Goal: Information Seeking & Learning: Learn about a topic

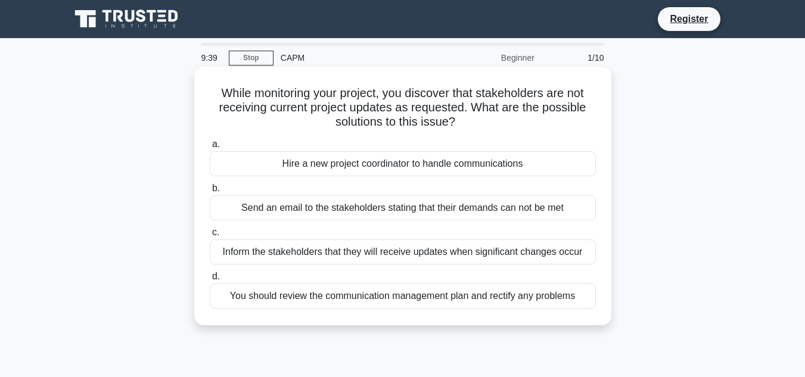
click at [300, 297] on div "You should review the communication management plan and rectify any problems" at bounding box center [403, 296] width 386 height 25
click at [210, 281] on input "d. You should review the communication management plan and rectify any problems" at bounding box center [210, 277] width 0 height 8
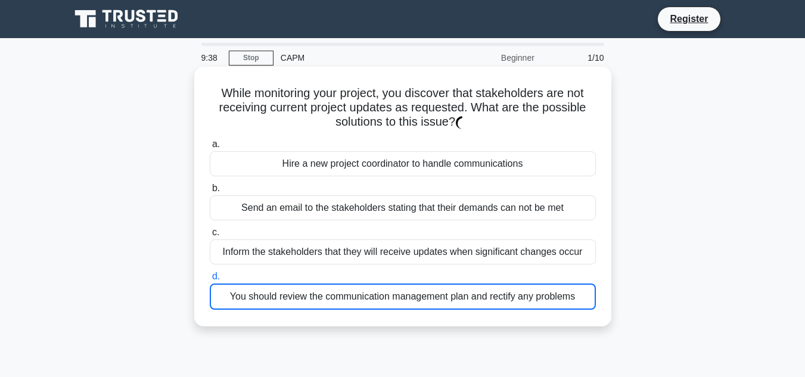
click at [300, 297] on div "You should review the communication management plan and rectify any problems" at bounding box center [403, 297] width 386 height 26
click at [210, 281] on input "d. You should review the communication management plan and rectify any problems" at bounding box center [210, 277] width 0 height 8
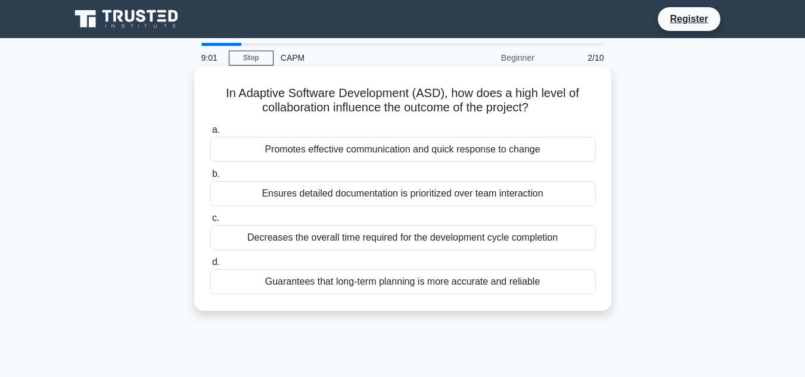
click at [368, 150] on div "Promotes effective communication and quick response to change" at bounding box center [403, 149] width 386 height 25
click at [210, 134] on input "a. Promotes effective communication and quick response to change" at bounding box center [210, 130] width 0 height 8
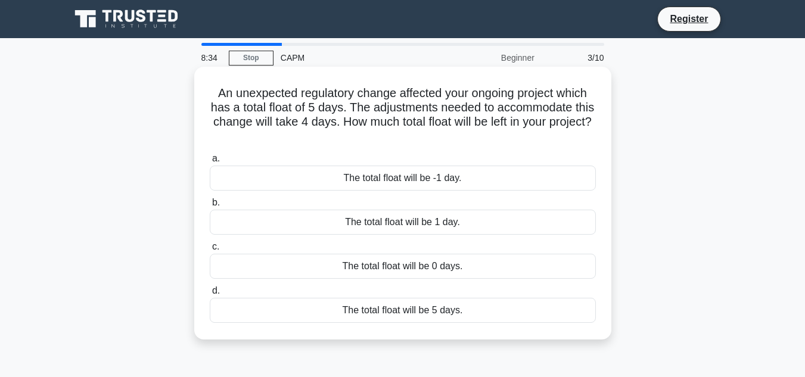
click at [403, 176] on div "The total float will be -1 day." at bounding box center [403, 178] width 386 height 25
click at [210, 163] on input "a. The total float will be -1 day." at bounding box center [210, 159] width 0 height 8
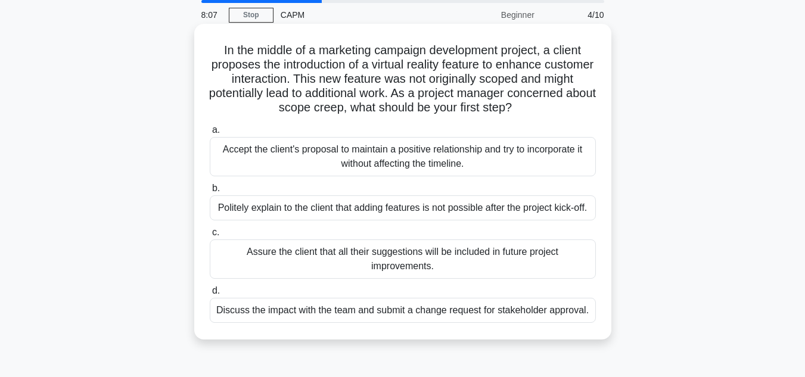
scroll to position [56, 0]
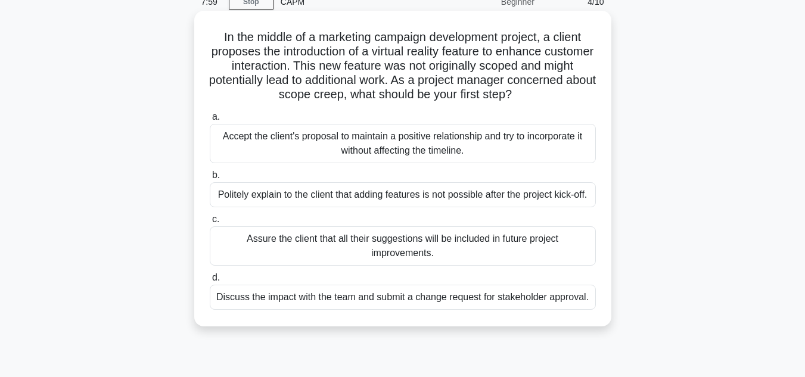
click at [462, 299] on div "Discuss the impact with the team and submit a change request for stakeholder ap…" at bounding box center [403, 297] width 386 height 25
click at [210, 282] on input "d. Discuss the impact with the team and submit a change request for stakeholder…" at bounding box center [210, 278] width 0 height 8
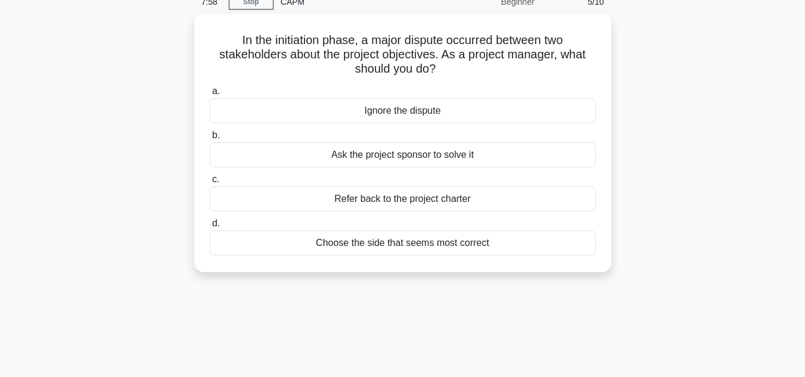
scroll to position [0, 0]
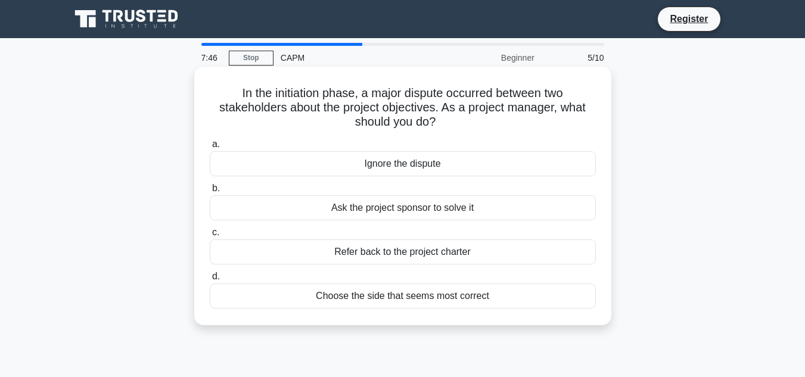
click at [462, 247] on div "Refer back to the project charter" at bounding box center [403, 252] width 386 height 25
click at [210, 237] on input "c. Refer back to the project charter" at bounding box center [210, 233] width 0 height 8
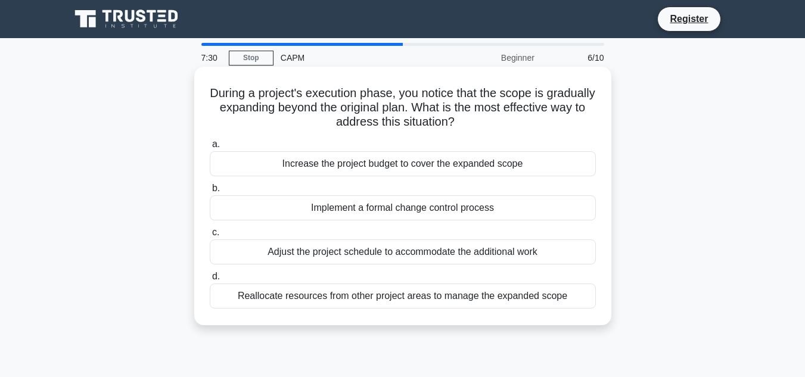
click at [486, 216] on div "Implement a formal change control process" at bounding box center [403, 207] width 386 height 25
click at [210, 192] on input "b. Implement a formal change control process" at bounding box center [210, 189] width 0 height 8
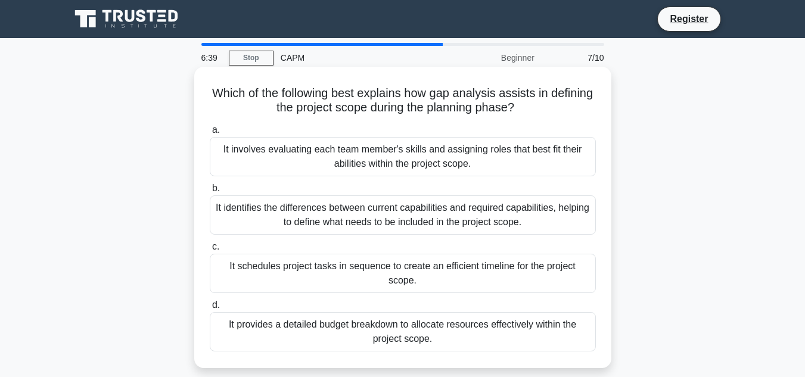
click at [477, 264] on div "It schedules project tasks in sequence to create an efficient timeline for the …" at bounding box center [403, 273] width 386 height 39
click at [210, 251] on input "c. It schedules project tasks in sequence to create an efficient timeline for t…" at bounding box center [210, 247] width 0 height 8
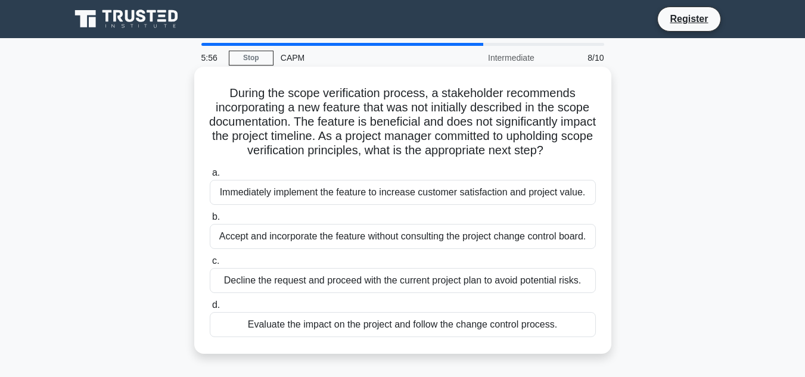
click at [459, 337] on div "Evaluate the impact on the project and follow the change control process." at bounding box center [403, 324] width 386 height 25
click at [210, 309] on input "d. Evaluate the impact on the project and follow the change control process." at bounding box center [210, 305] width 0 height 8
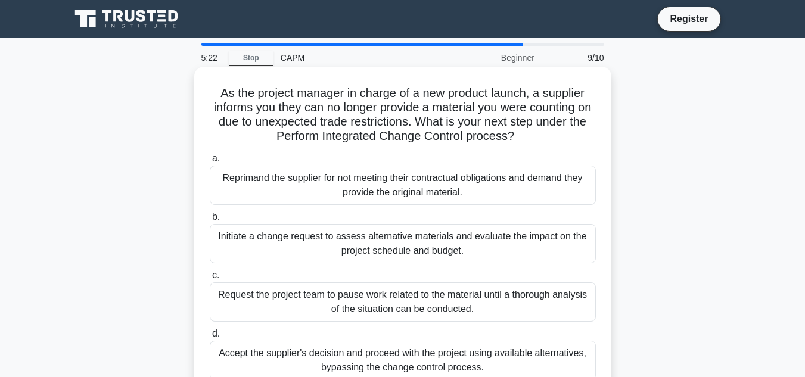
click at [390, 249] on div "Initiate a change request to assess alternative materials and evaluate the impa…" at bounding box center [403, 243] width 386 height 39
click at [210, 221] on input "b. Initiate a change request to assess alternative materials and evaluate the i…" at bounding box center [210, 217] width 0 height 8
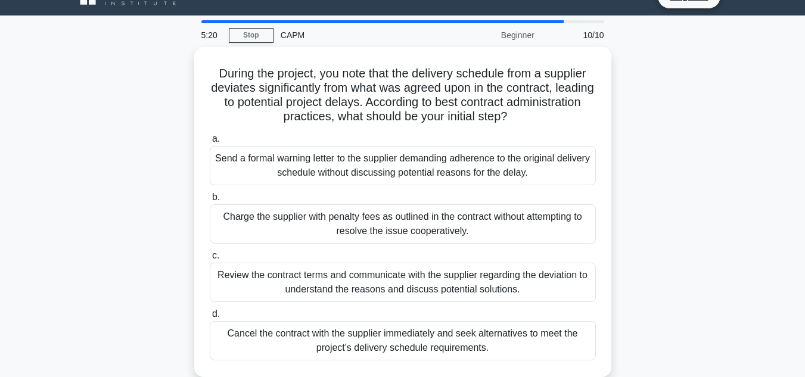
scroll to position [23, 0]
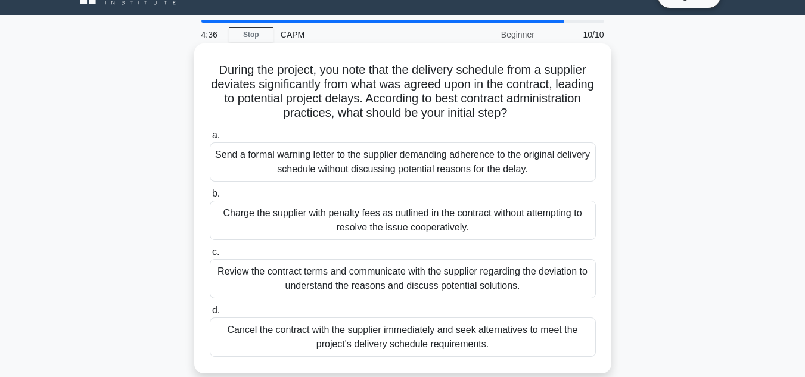
click at [390, 275] on div "Review the contract terms and communicate with the supplier regarding the devia…" at bounding box center [403, 278] width 386 height 39
click at [210, 256] on input "c. Review the contract terms and communicate with the supplier regarding the de…" at bounding box center [210, 252] width 0 height 8
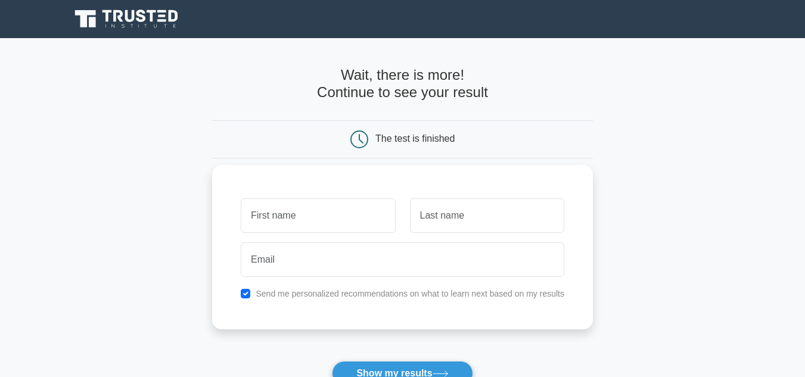
click at [366, 294] on label "Send me personalized recommendations on what to learn next based on my results" at bounding box center [410, 294] width 309 height 10
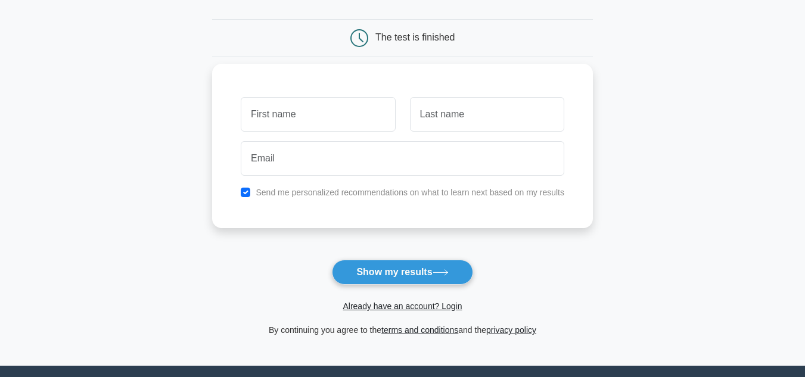
scroll to position [102, 0]
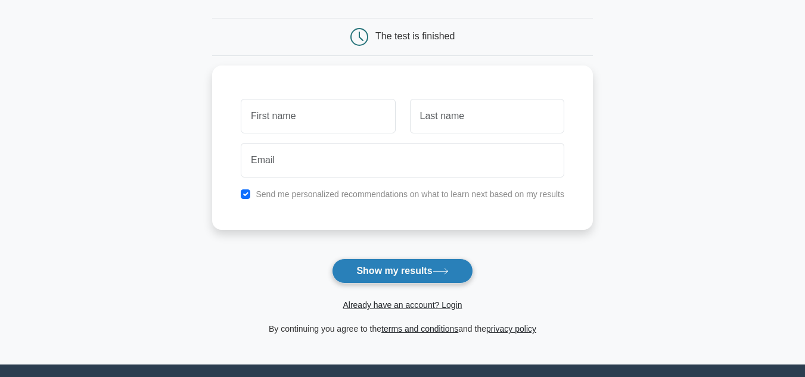
click at [376, 271] on button "Show my results" at bounding box center [402, 271] width 141 height 25
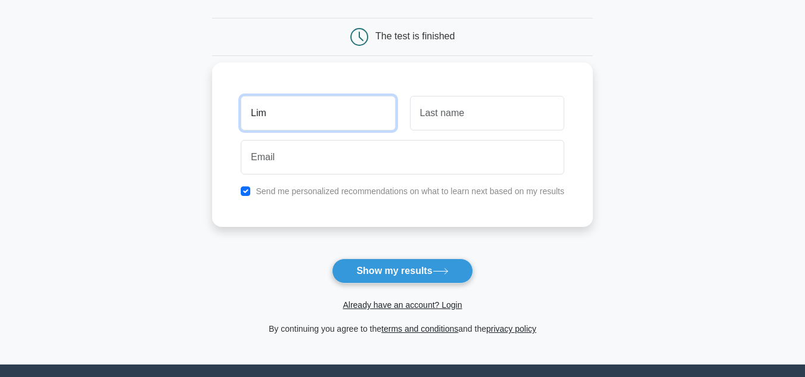
type input "Lim"
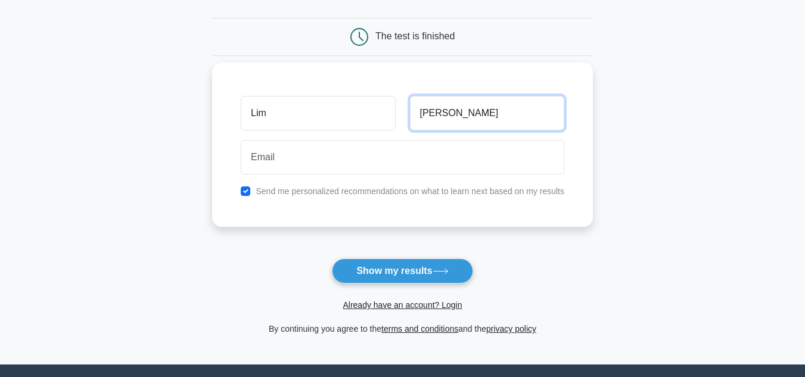
type input "ern hong"
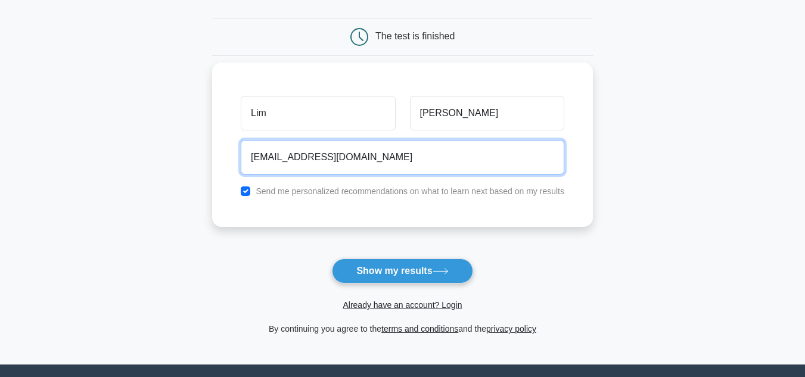
type input "limernhong@gmail.com"
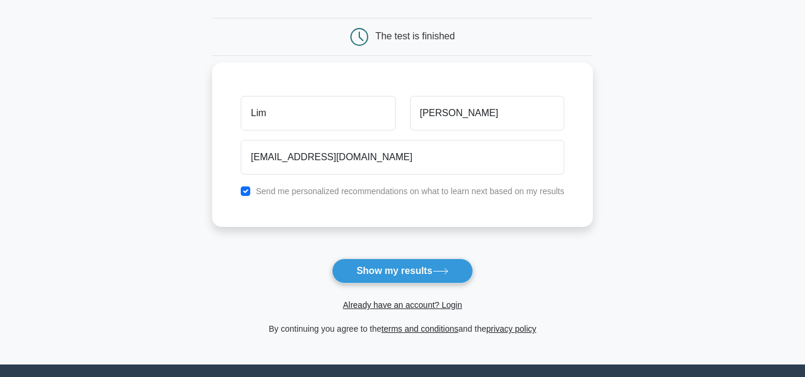
click at [281, 194] on label "Send me personalized recommendations on what to learn next based on my results" at bounding box center [410, 191] width 309 height 10
click at [243, 194] on input "checkbox" at bounding box center [246, 191] width 10 height 10
checkbox input "false"
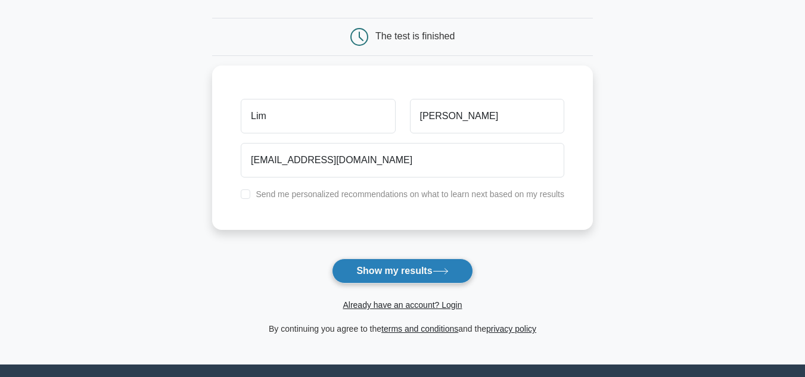
click at [356, 275] on button "Show my results" at bounding box center [402, 271] width 141 height 25
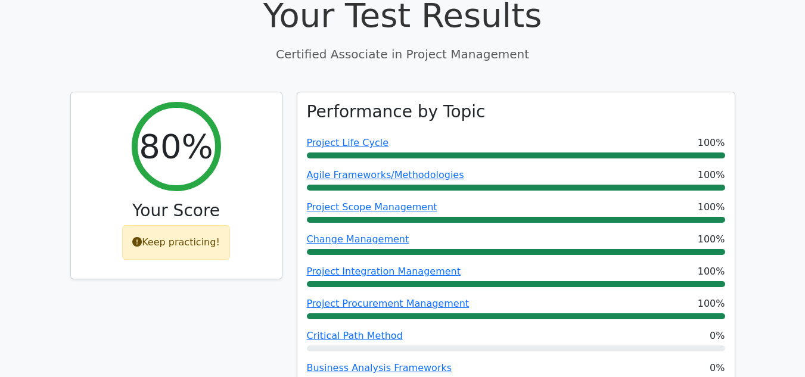
scroll to position [446, 0]
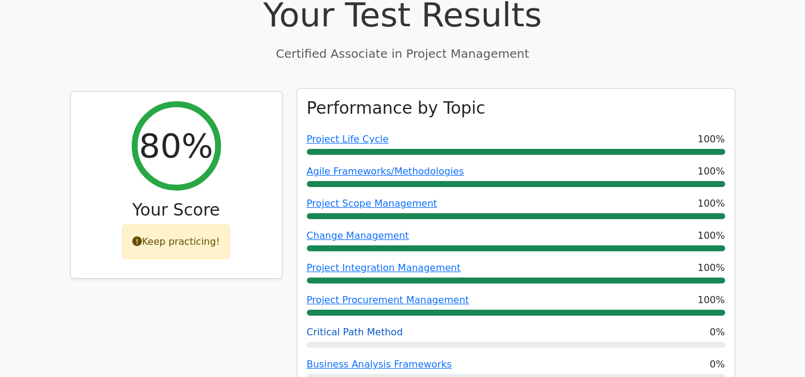
drag, startPoint x: 0, startPoint y: 0, endPoint x: 356, endPoint y: 275, distance: 449.9
click at [356, 327] on link "Critical Path Method" at bounding box center [355, 332] width 96 height 11
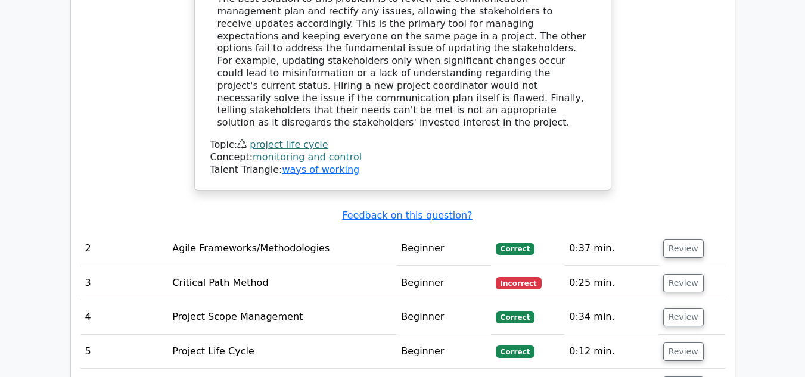
scroll to position [1440, 0]
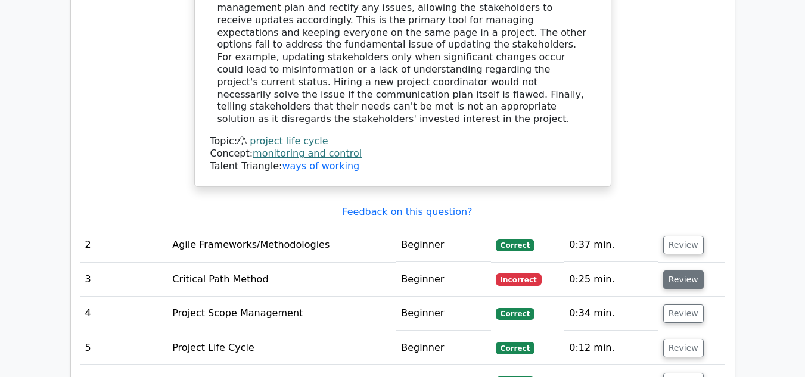
click at [687, 271] on button "Review" at bounding box center [683, 280] width 41 height 18
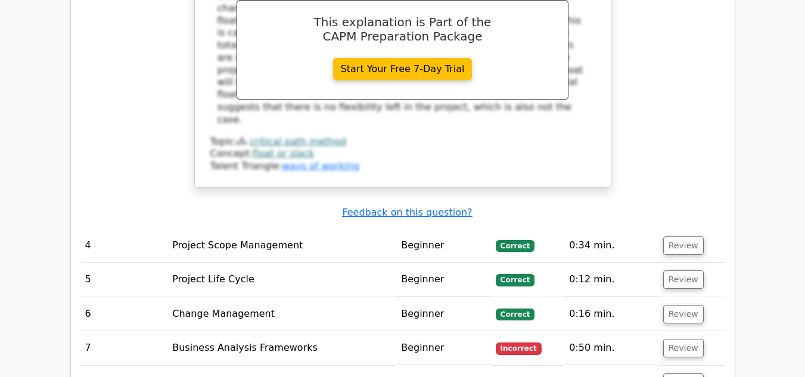
scroll to position [2046, 0]
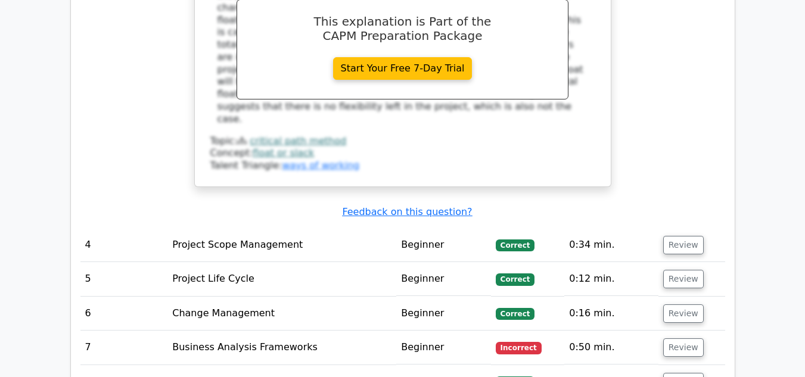
click at [514, 331] on td "Incorrect" at bounding box center [527, 348] width 73 height 34
click at [677, 338] on button "Review" at bounding box center [683, 347] width 41 height 18
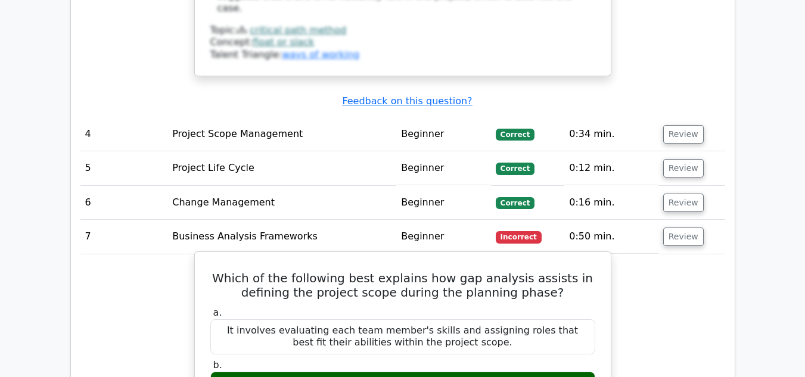
scroll to position [2156, 0]
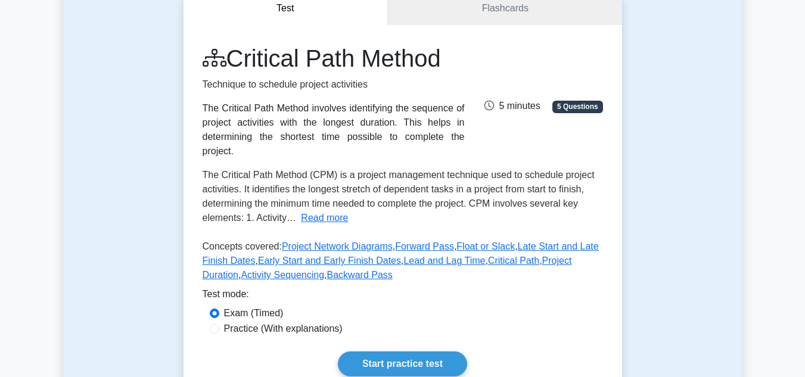
scroll to position [128, 0]
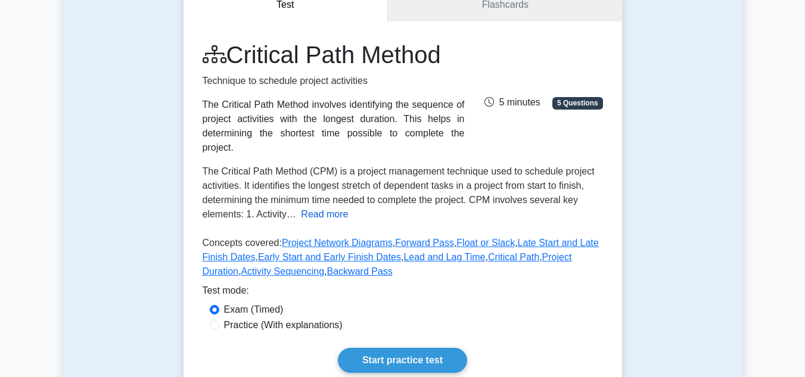
click at [330, 207] on button "Read more" at bounding box center [324, 214] width 47 height 14
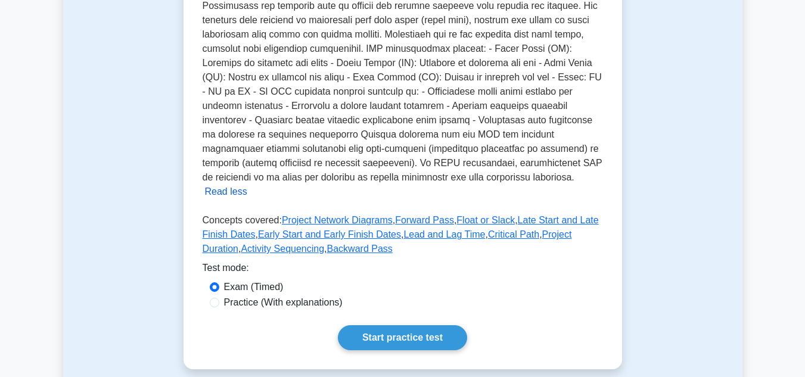
scroll to position [394, 0]
